Goal: Find specific page/section: Find specific page/section

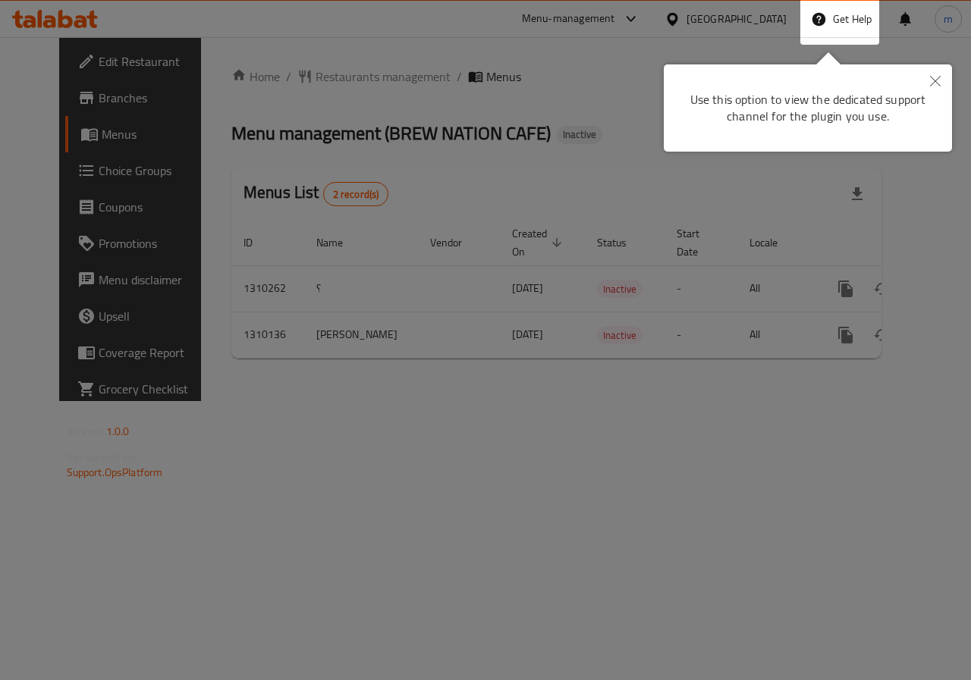
click at [931, 77] on icon "Close" at bounding box center [935, 81] width 11 height 11
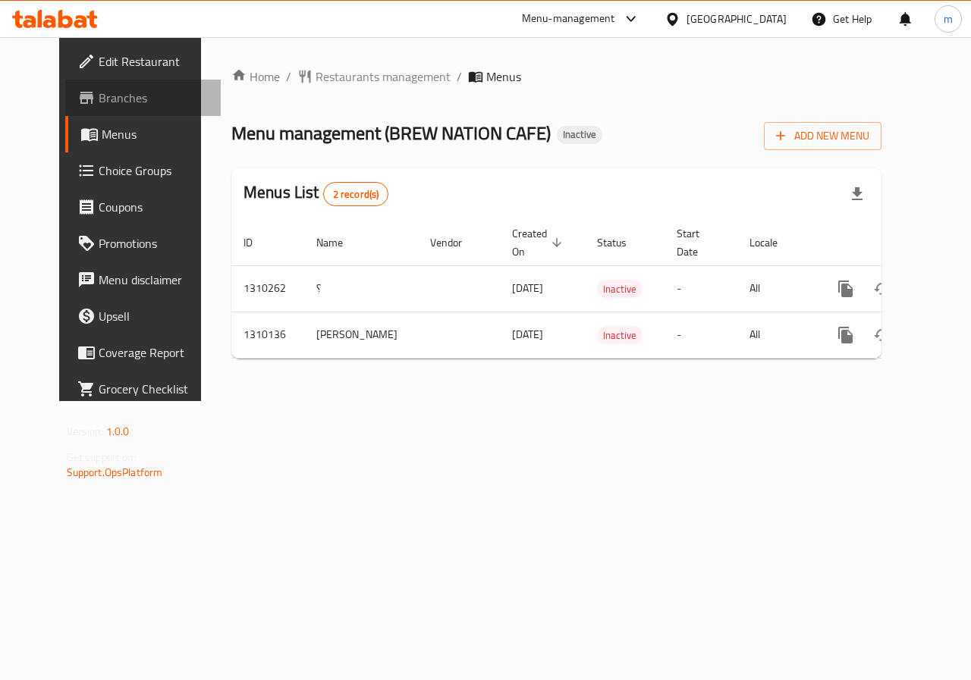
click at [99, 102] on span "Branches" at bounding box center [154, 98] width 111 height 18
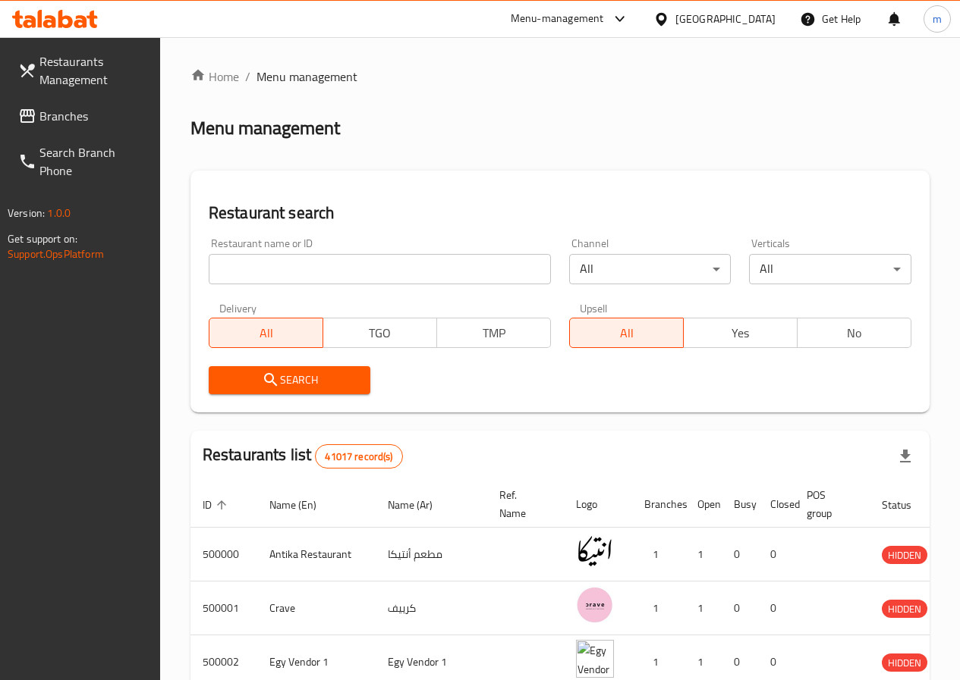
click at [99, 104] on link "Branches" at bounding box center [83, 116] width 154 height 36
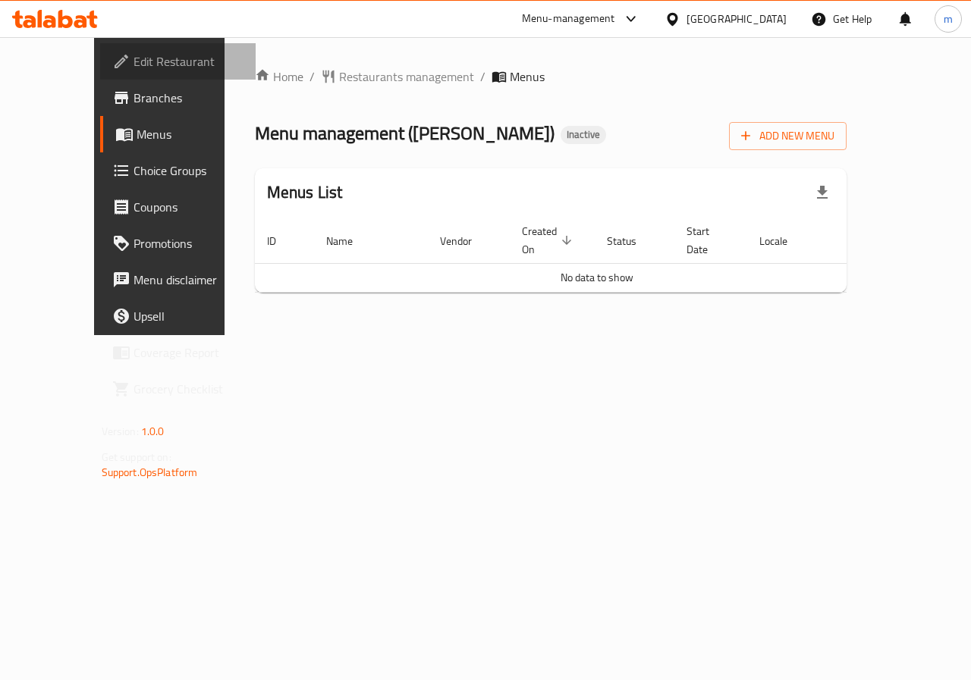
click at [134, 65] on span "Edit Restaurant" at bounding box center [189, 61] width 111 height 18
click at [137, 137] on span "Menus" at bounding box center [191, 134] width 108 height 18
click at [134, 97] on span "Branches" at bounding box center [189, 98] width 111 height 18
click at [100, 73] on link "Edit Restaurant" at bounding box center [178, 61] width 156 height 36
